Goal: Communication & Community: Answer question/provide support

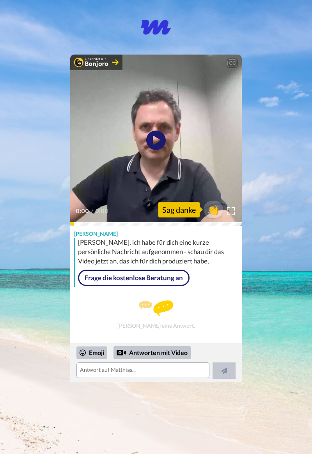
click at [161, 144] on icon at bounding box center [156, 141] width 20 height 20
click at [90, 370] on textarea at bounding box center [142, 371] width 133 height 16
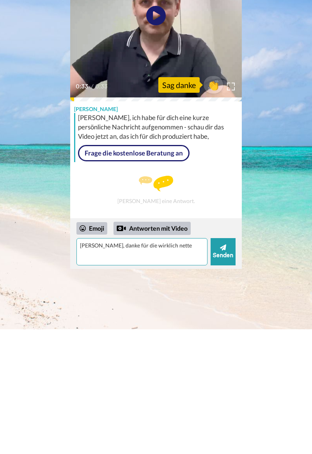
type textarea "[PERSON_NAME], danke für die wirklich nette"
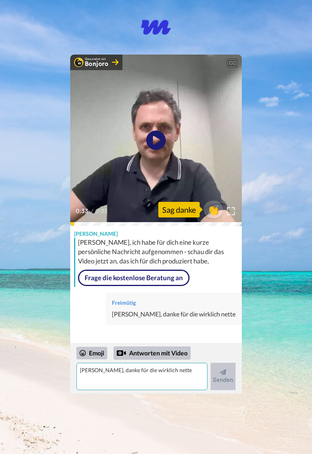
click at [85, 370] on textarea "[PERSON_NAME], danke für die wirklich nette" at bounding box center [141, 376] width 131 height 27
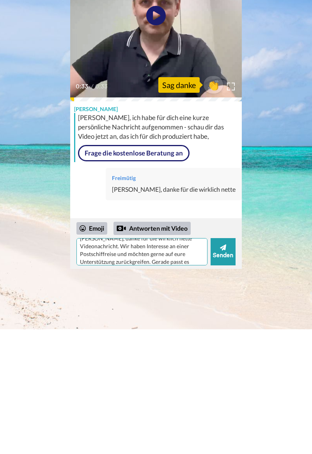
scroll to position [15, 0]
click at [161, 383] on textarea "[PERSON_NAME], danke für die wirklich nette Videonachricht. Wir haben Interesse…" at bounding box center [141, 376] width 131 height 27
click at [199, 386] on textarea "[PERSON_NAME], danke für die wirklich nette Videonachricht. Wir haben Interesse…" at bounding box center [141, 376] width 131 height 27
click at [105, 388] on textarea "[PERSON_NAME], danke für die wirklich nette Videonachricht. Wir haben Interesse…" at bounding box center [141, 376] width 131 height 27
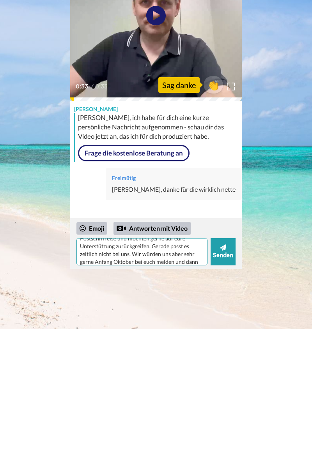
scroll to position [30, 0]
click at [164, 386] on textarea "[PERSON_NAME], danke für die wirklich nette Videonachricht. Wir haben Interesse…" at bounding box center [141, 376] width 131 height 27
click at [170, 390] on textarea "[PERSON_NAME], danke für die wirklich nette Videonachricht. Wir haben Interesse…" at bounding box center [141, 376] width 131 height 27
click at [165, 387] on textarea "[PERSON_NAME], danke für die wirklich nette Videonachricht. Wir haben Interesse…" at bounding box center [141, 376] width 131 height 27
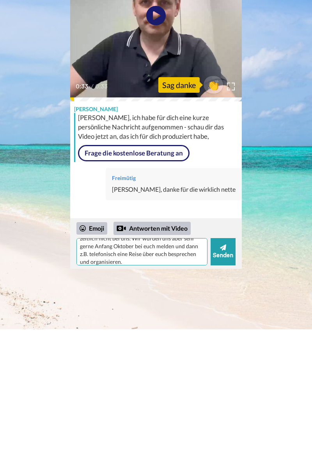
click at [133, 390] on textarea "[PERSON_NAME], danke für die wirklich nette Videonachricht. Wir haben Interesse…" at bounding box center [141, 376] width 131 height 27
type textarea "[PERSON_NAME], danke für die wirklich nette Videonachricht. Wir haben Interesse…"
click at [226, 377] on font "Senden" at bounding box center [223, 380] width 20 height 8
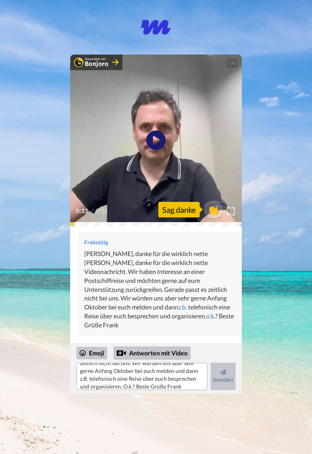
scroll to position [0, 0]
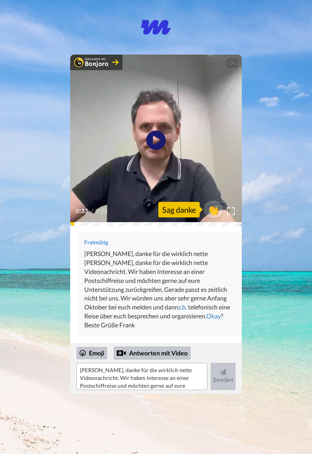
click at [310, 331] on body "[PERSON_NAME] hat dir eine Nachricht über [PERSON_NAME] geschickt Gesendet mit …" at bounding box center [156, 227] width 312 height 454
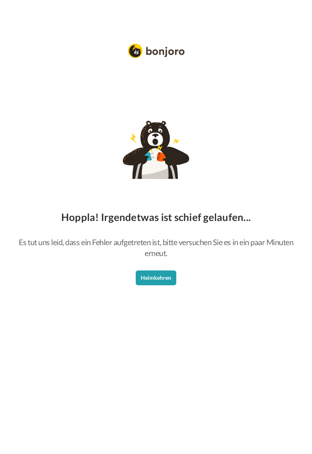
click at [161, 280] on button "Heimkehren" at bounding box center [156, 278] width 41 height 15
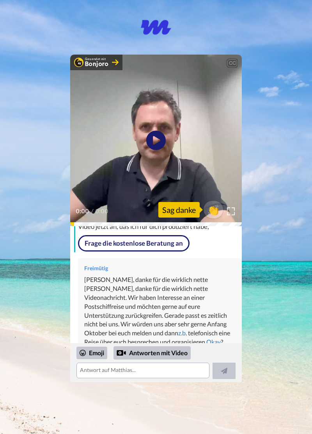
scroll to position [60, 0]
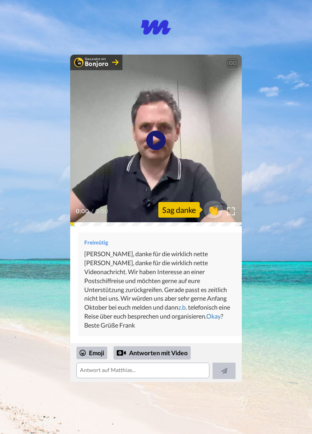
click at [182, 207] on font "Sag danke" at bounding box center [179, 209] width 34 height 11
click at [157, 140] on icon "Wiedergabe/Pause" at bounding box center [156, 140] width 20 height 35
click at [211, 213] on span "👏" at bounding box center [214, 210] width 20 height 12
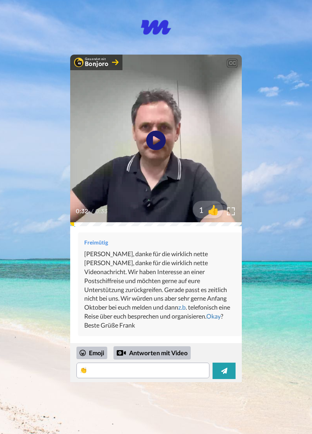
click at [225, 369] on icon at bounding box center [224, 371] width 6 height 6
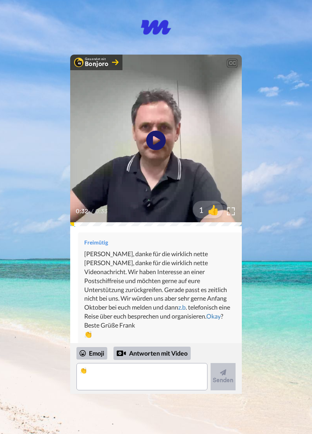
scroll to position [66, 0]
